Goal: Task Accomplishment & Management: Use online tool/utility

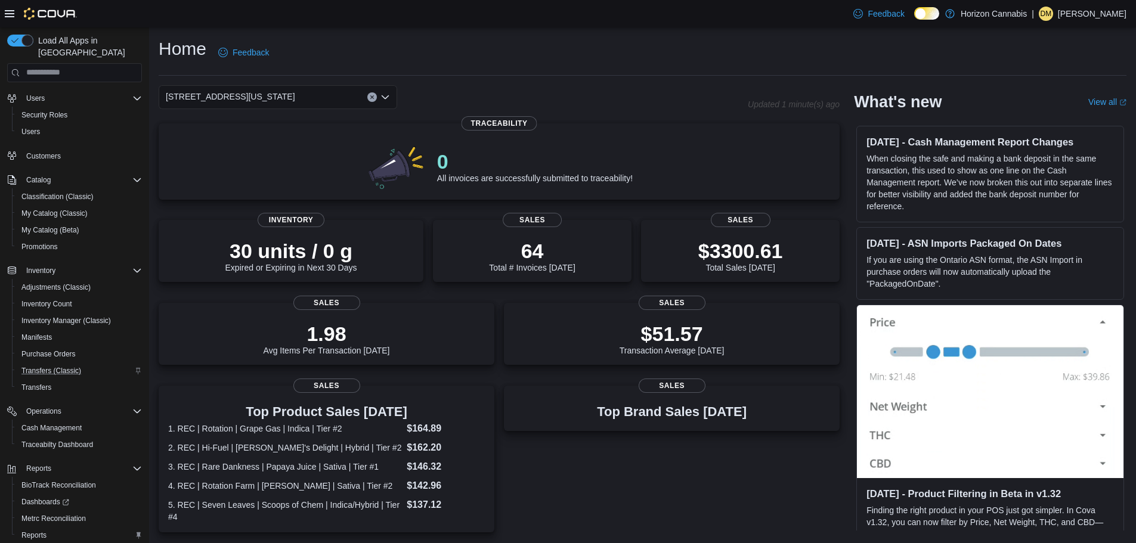
scroll to position [72, 0]
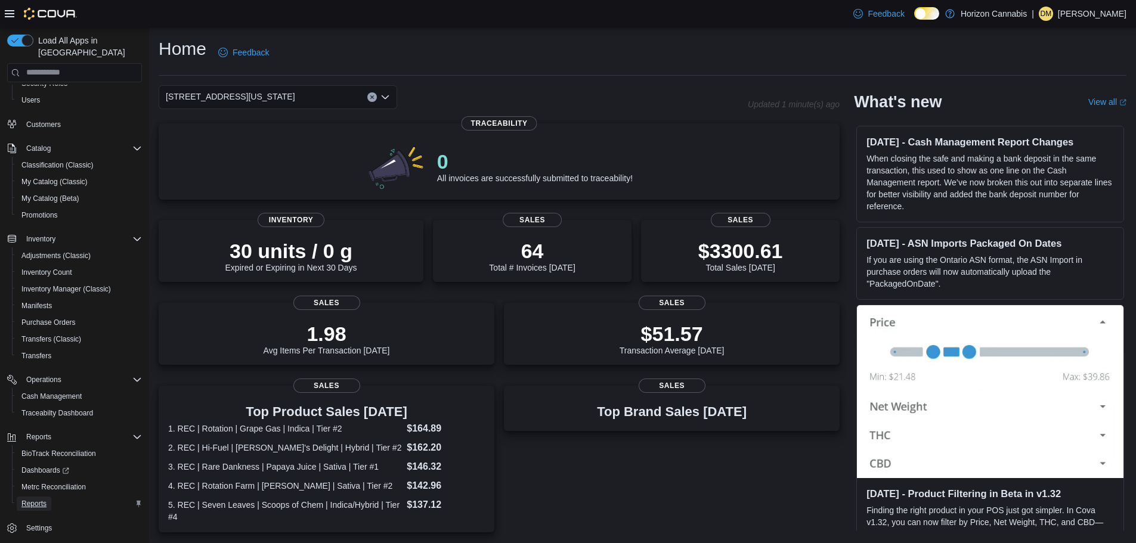
click at [39, 499] on span "Reports" at bounding box center [33, 504] width 25 height 10
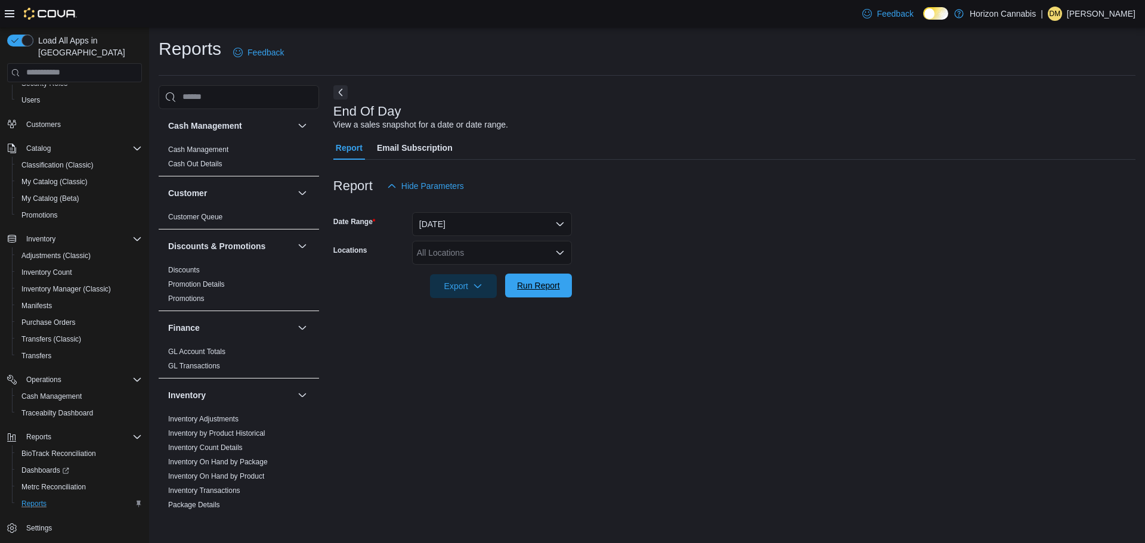
click at [558, 284] on span "Run Report" at bounding box center [538, 286] width 43 height 12
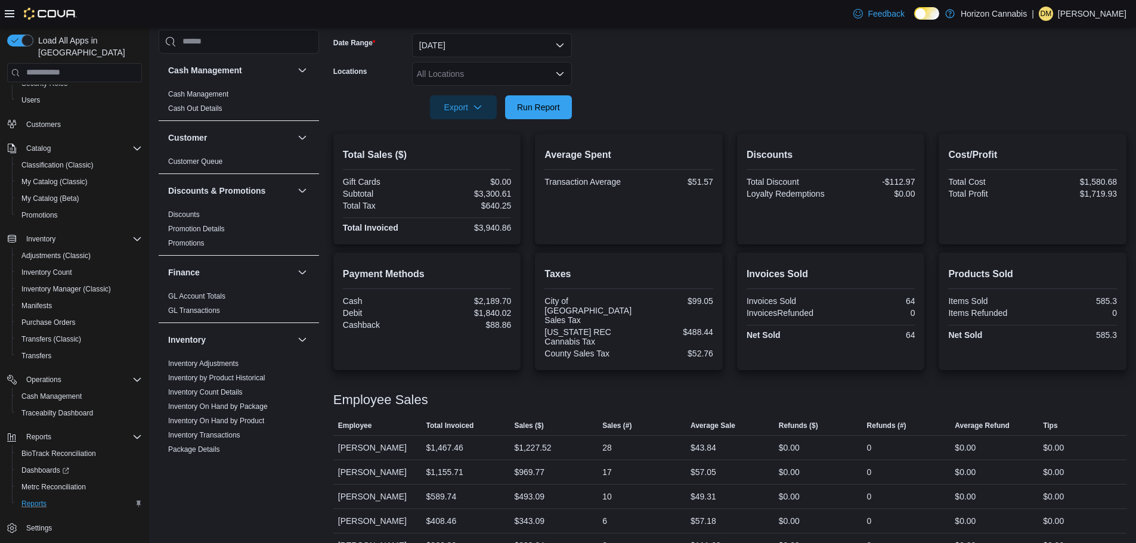
scroll to position [233, 0]
